Goal: Entertainment & Leisure: Consume media (video, audio)

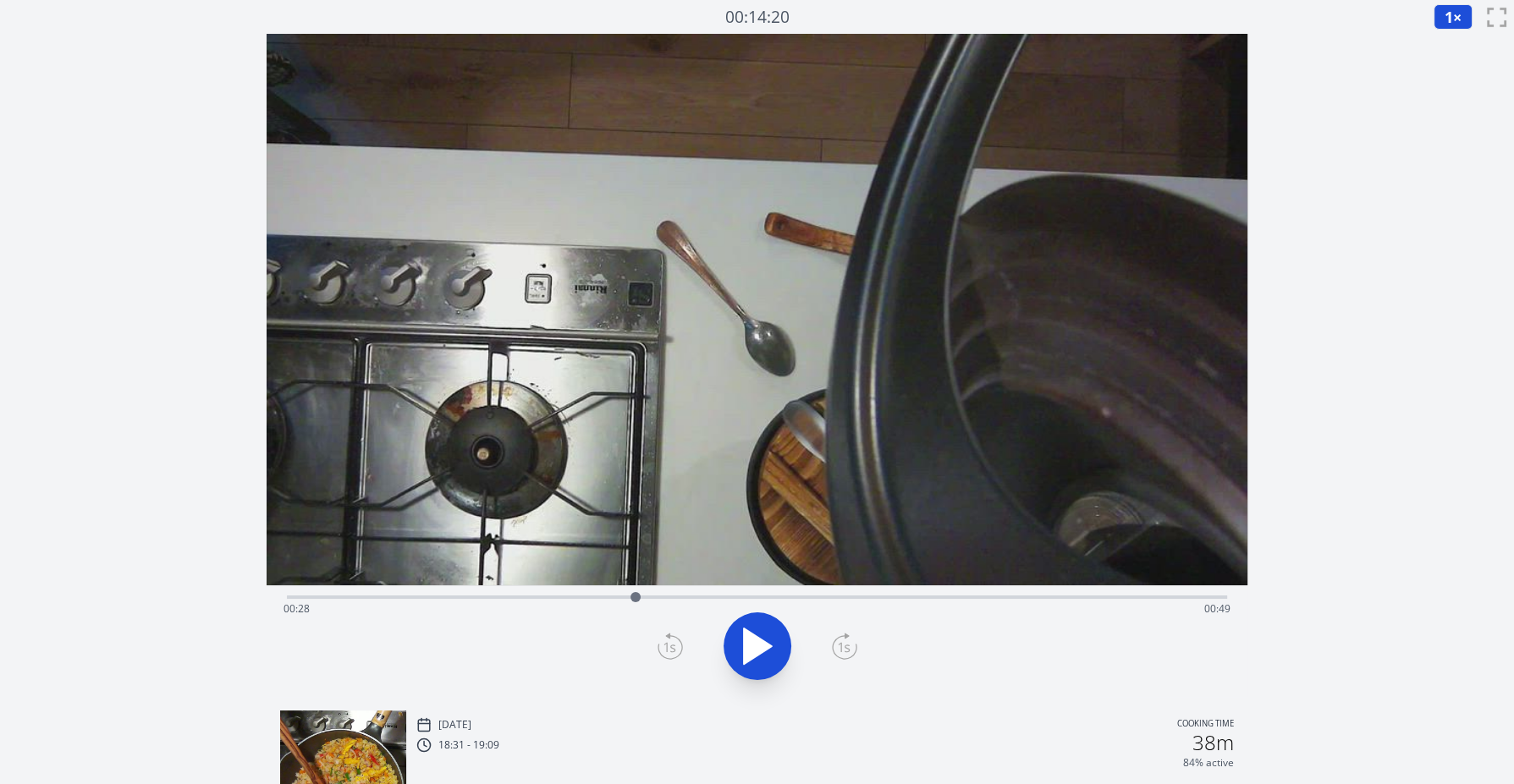
drag, startPoint x: 412, startPoint y: 595, endPoint x: 634, endPoint y: 622, distance: 223.6
click at [634, 622] on div "Time elapsed: 00:28 Time remaining: 00:49" at bounding box center [757, 641] width 981 height 111
click at [728, 599] on div "Time elapsed: 01:17 Time remaining: 00:00" at bounding box center [757, 608] width 947 height 27
drag, startPoint x: 724, startPoint y: 595, endPoint x: 586, endPoint y: 594, distance: 138.0
click at [586, 594] on div at bounding box center [585, 597] width 10 height 10
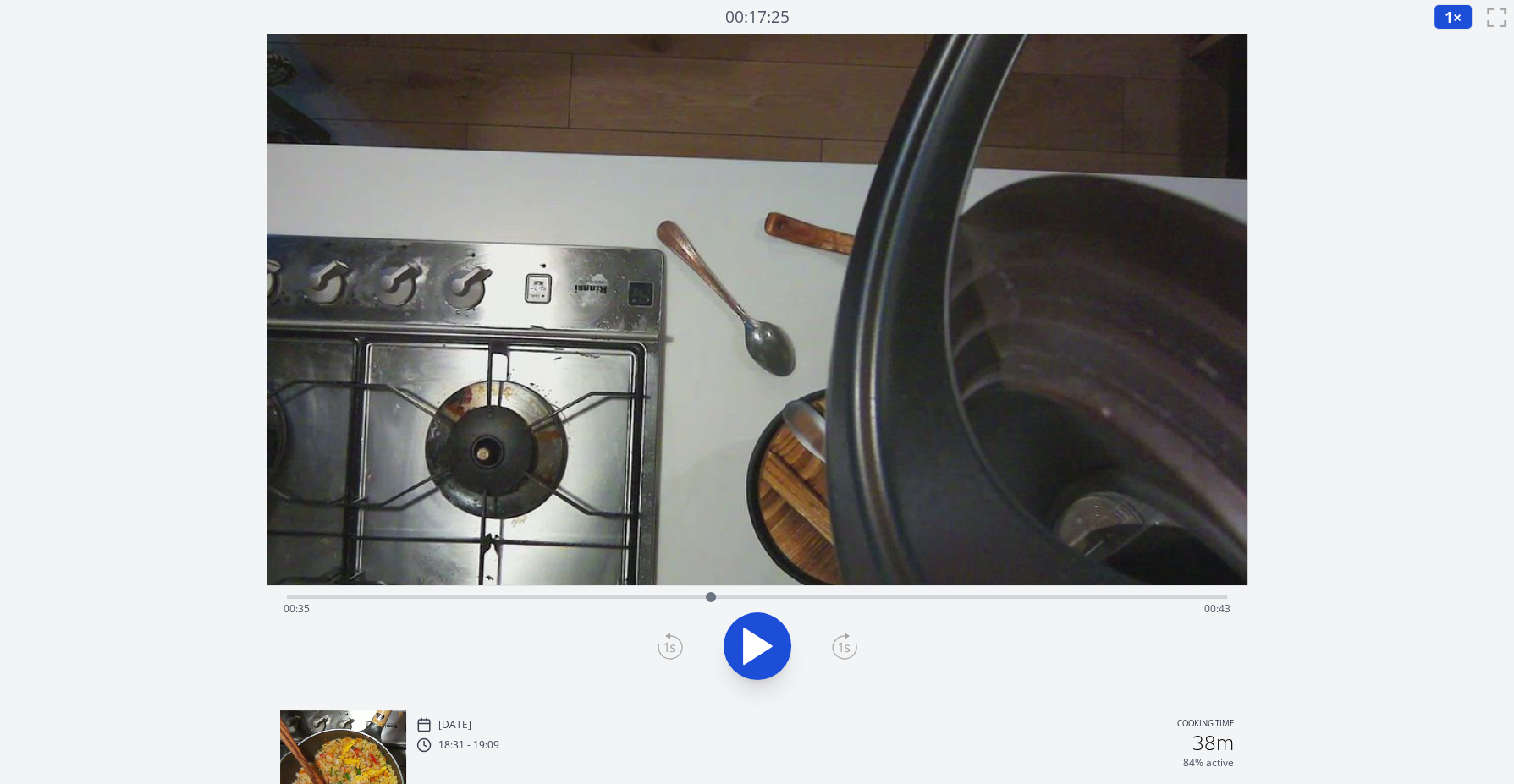
drag, startPoint x: 586, startPoint y: 594, endPoint x: 711, endPoint y: 588, distance: 125.1
click at [711, 588] on div at bounding box center [711, 597] width 26 height 26
drag, startPoint x: 710, startPoint y: 590, endPoint x: 723, endPoint y: 590, distance: 13.0
click at [723, 590] on div at bounding box center [723, 597] width 26 height 26
drag, startPoint x: 758, startPoint y: 596, endPoint x: 596, endPoint y: 591, distance: 162.1
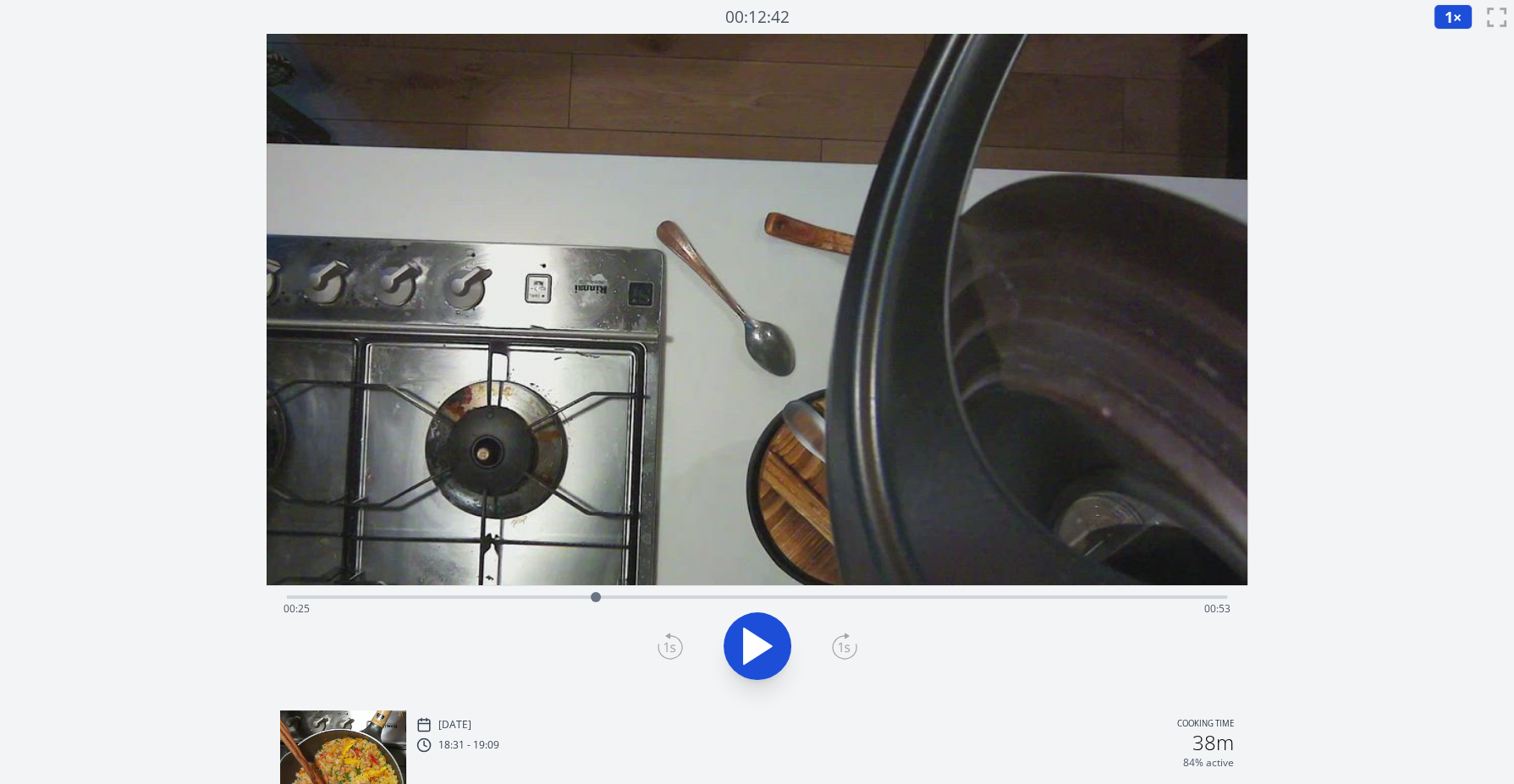
click at [596, 591] on div at bounding box center [596, 597] width 26 height 26
drag, startPoint x: 607, startPoint y: 591, endPoint x: 596, endPoint y: 591, distance: 11.0
click at [597, 589] on div at bounding box center [598, 597] width 26 height 26
click at [755, 639] on icon at bounding box center [757, 646] width 48 height 48
drag, startPoint x: 607, startPoint y: 598, endPoint x: 596, endPoint y: 595, distance: 11.4
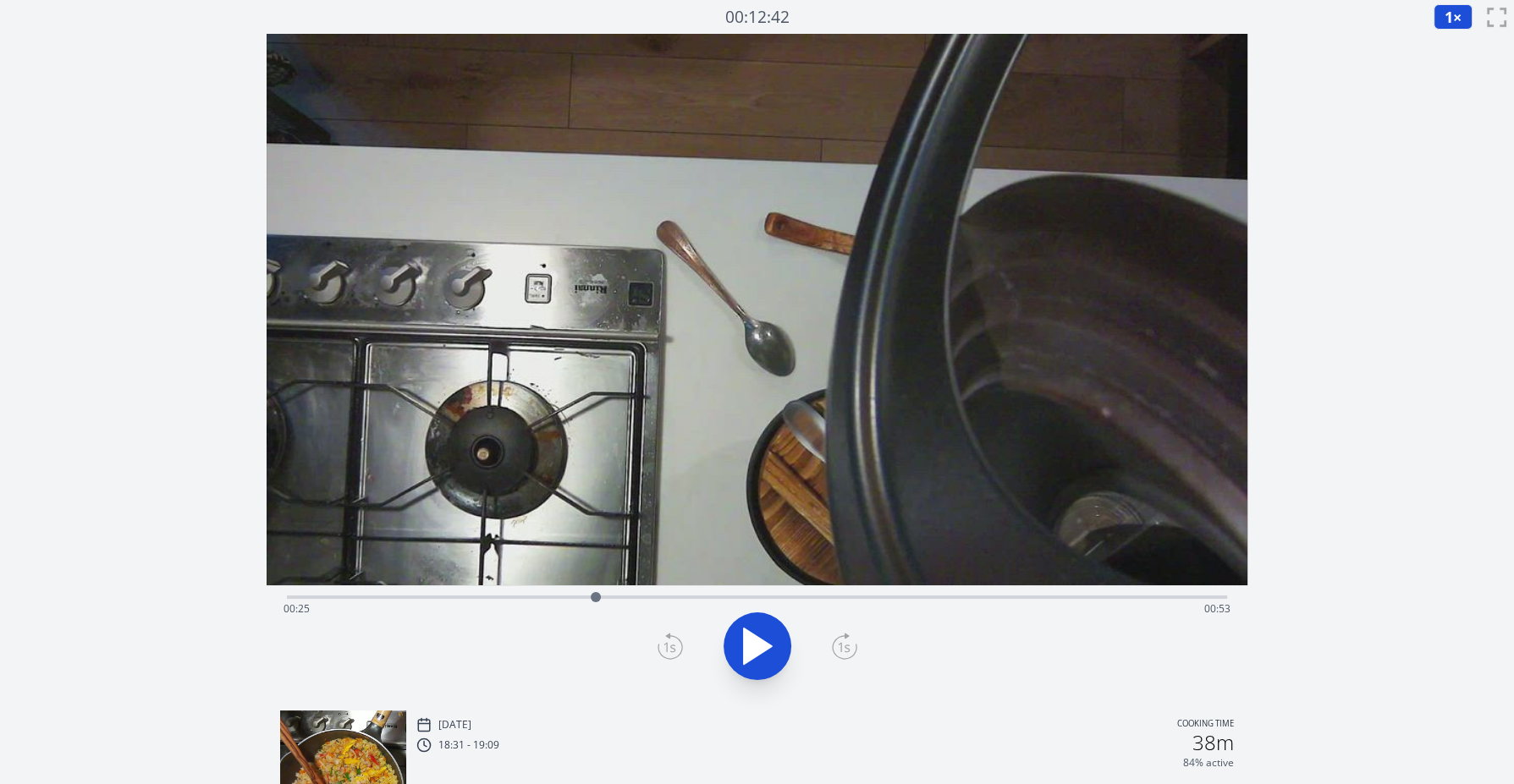
click at [596, 595] on div at bounding box center [595, 597] width 10 height 10
click at [599, 595] on div at bounding box center [598, 597] width 10 height 10
drag, startPoint x: 596, startPoint y: 592, endPoint x: 596, endPoint y: 581, distance: 11.0
click at [596, 581] on div "Time elapsed: 00:25 Time remaining: 00:53" at bounding box center [757, 366] width 981 height 664
click at [596, 581] on video at bounding box center [757, 310] width 981 height 551
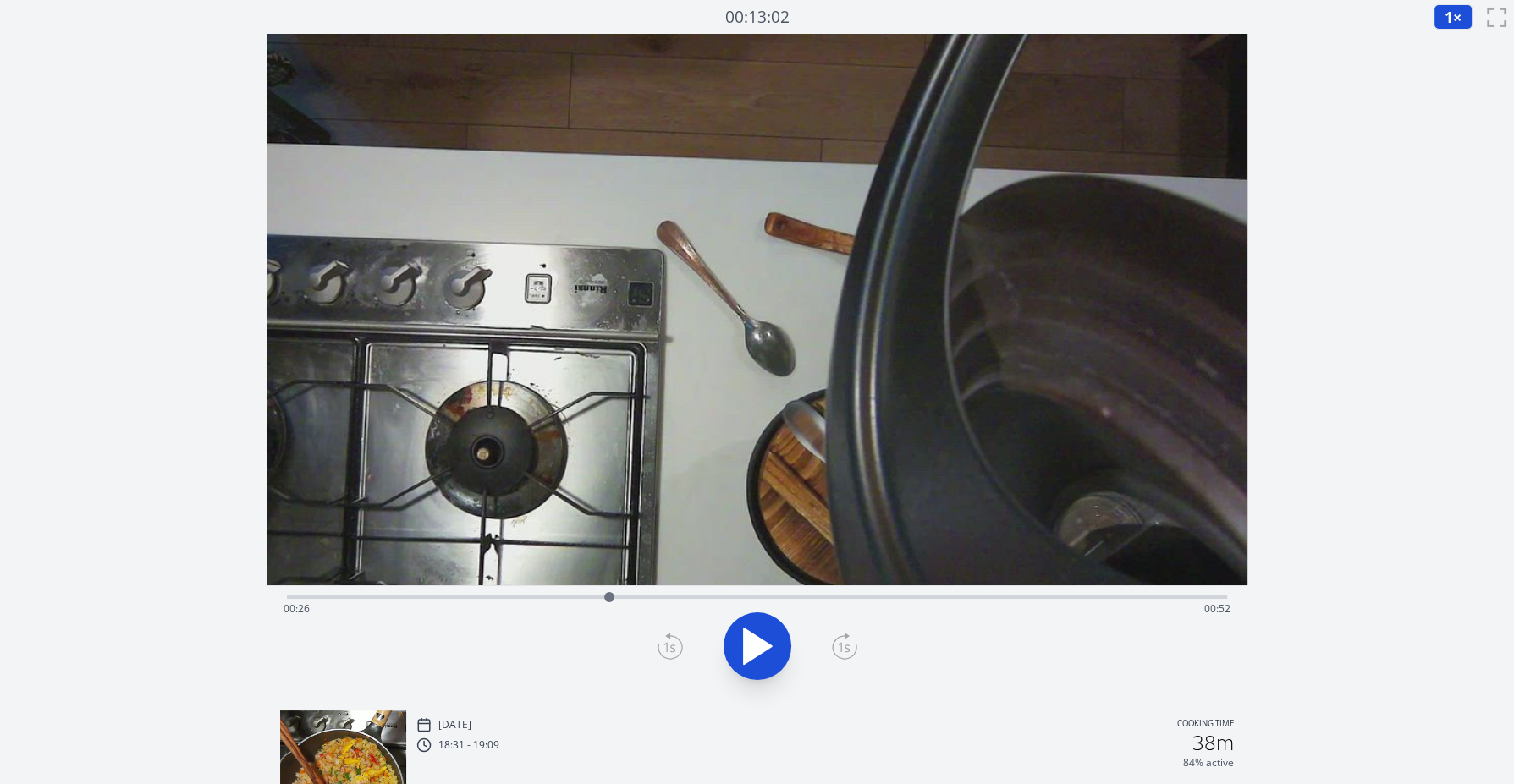
drag, startPoint x: 594, startPoint y: 596, endPoint x: 615, endPoint y: 595, distance: 21.0
click at [614, 595] on div at bounding box center [609, 597] width 10 height 10
drag, startPoint x: 615, startPoint y: 595, endPoint x: 723, endPoint y: 515, distance: 134.4
click at [723, 515] on div "Time elapsed: 00:36 Time remaining: 00:42" at bounding box center [757, 366] width 981 height 664
drag, startPoint x: 755, startPoint y: 593, endPoint x: 655, endPoint y: 563, distance: 104.4
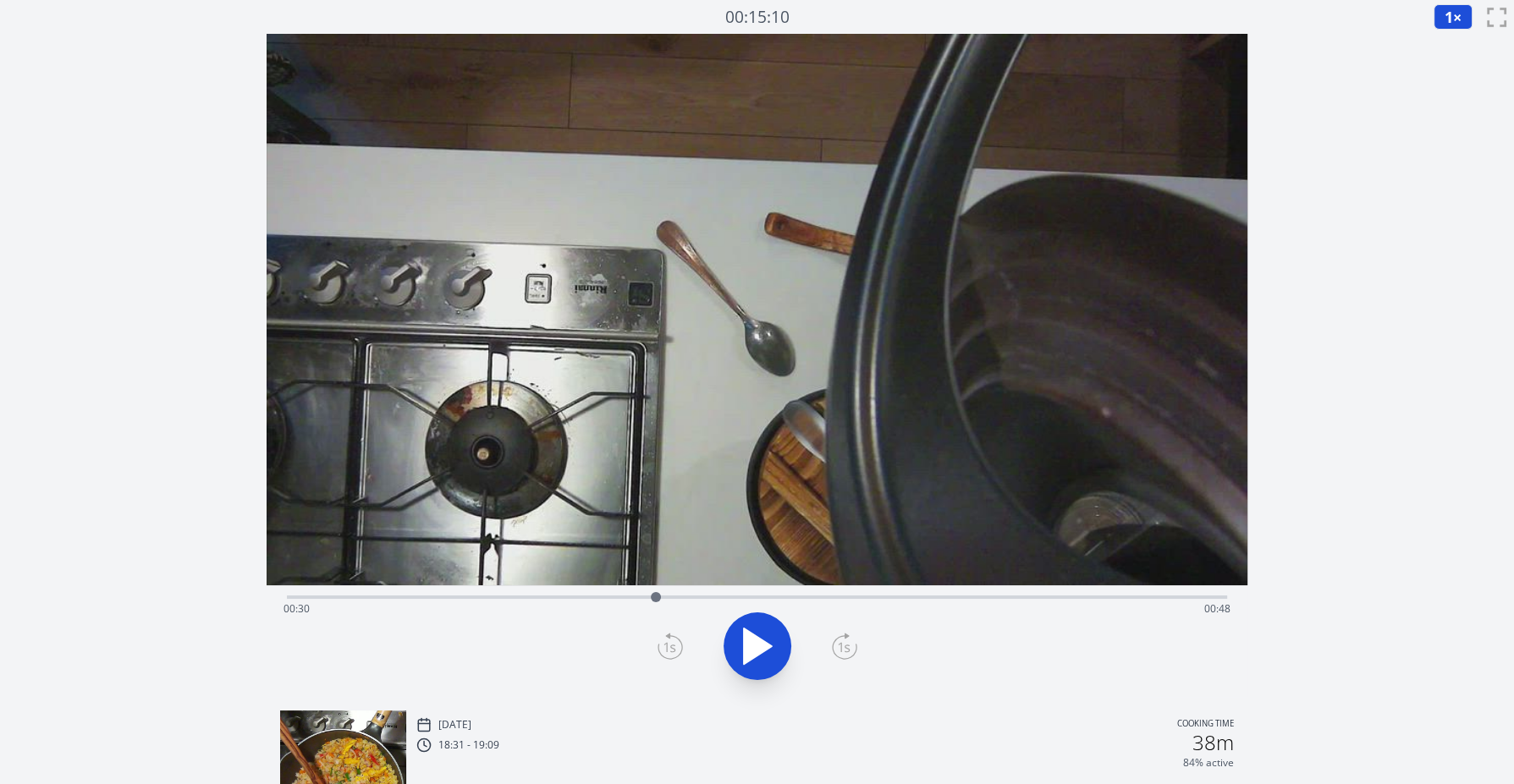
click at [655, 563] on div "Time elapsed: 00:30 Time remaining: 00:48" at bounding box center [757, 366] width 981 height 664
click at [750, 632] on icon at bounding box center [748, 646] width 9 height 37
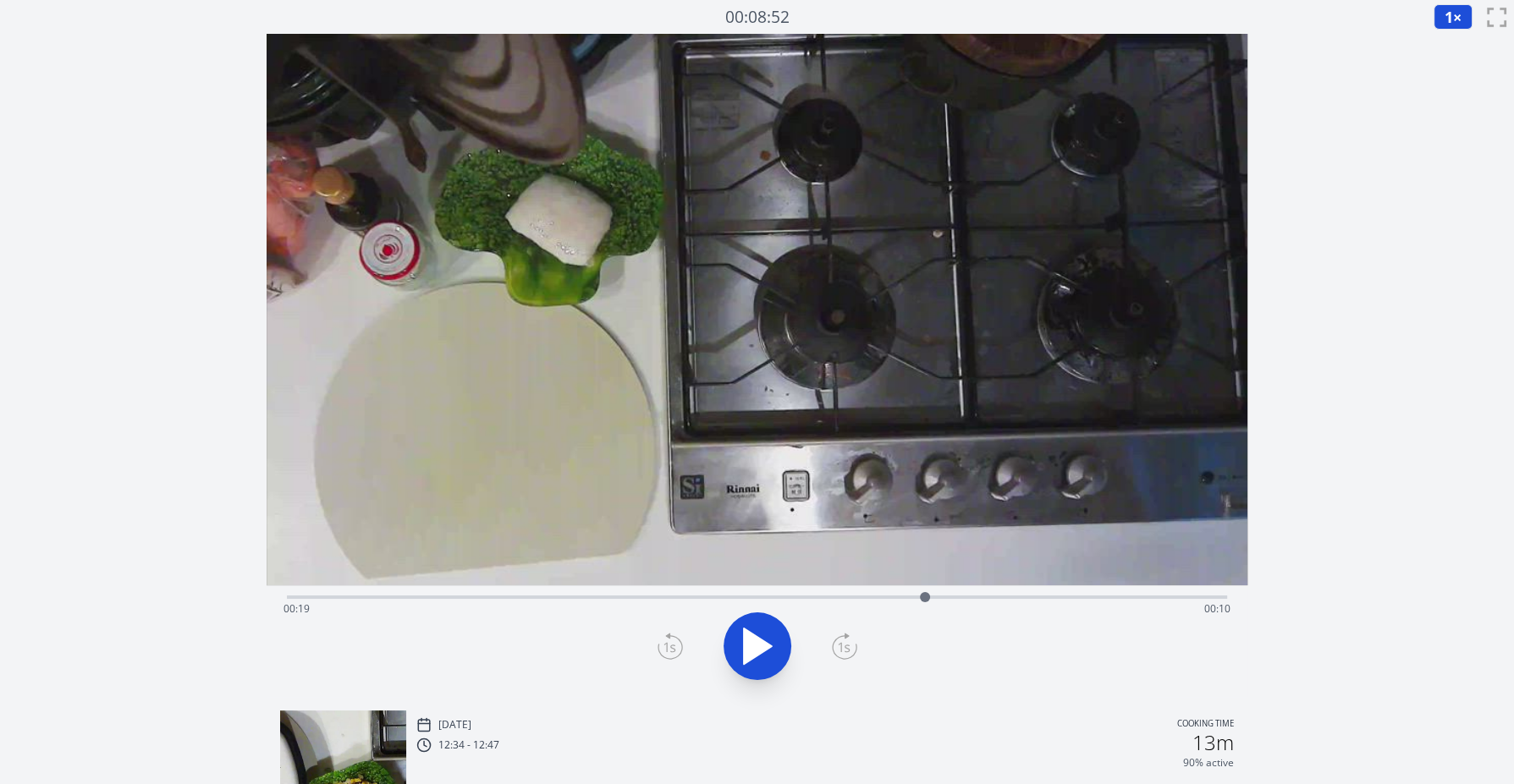
drag, startPoint x: 360, startPoint y: 599, endPoint x: 928, endPoint y: 593, distance: 568.0
click at [927, 593] on div at bounding box center [925, 597] width 26 height 26
